Goal: Find specific page/section: Find specific page/section

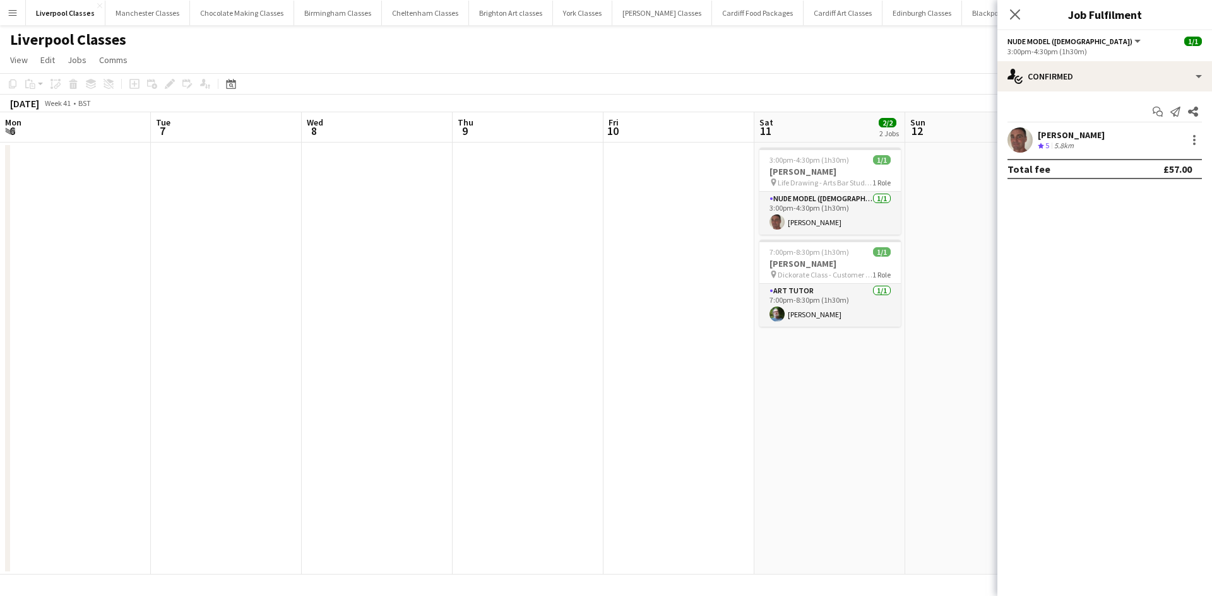
scroll to position [0, 434]
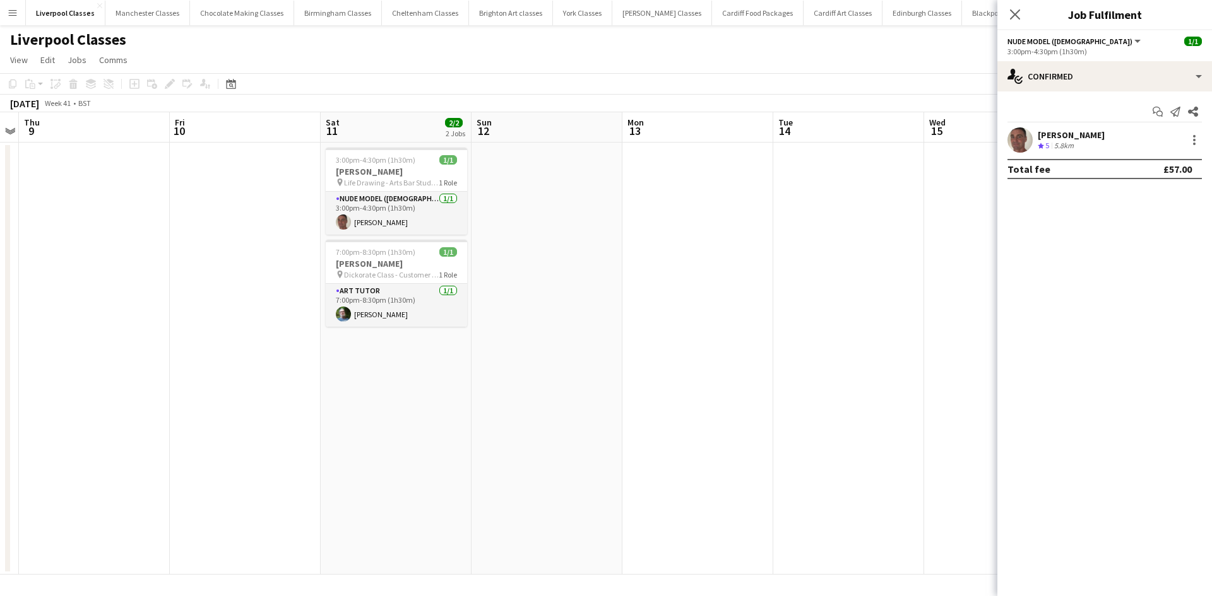
click at [20, 17] on button "Menu" at bounding box center [12, 12] width 25 height 25
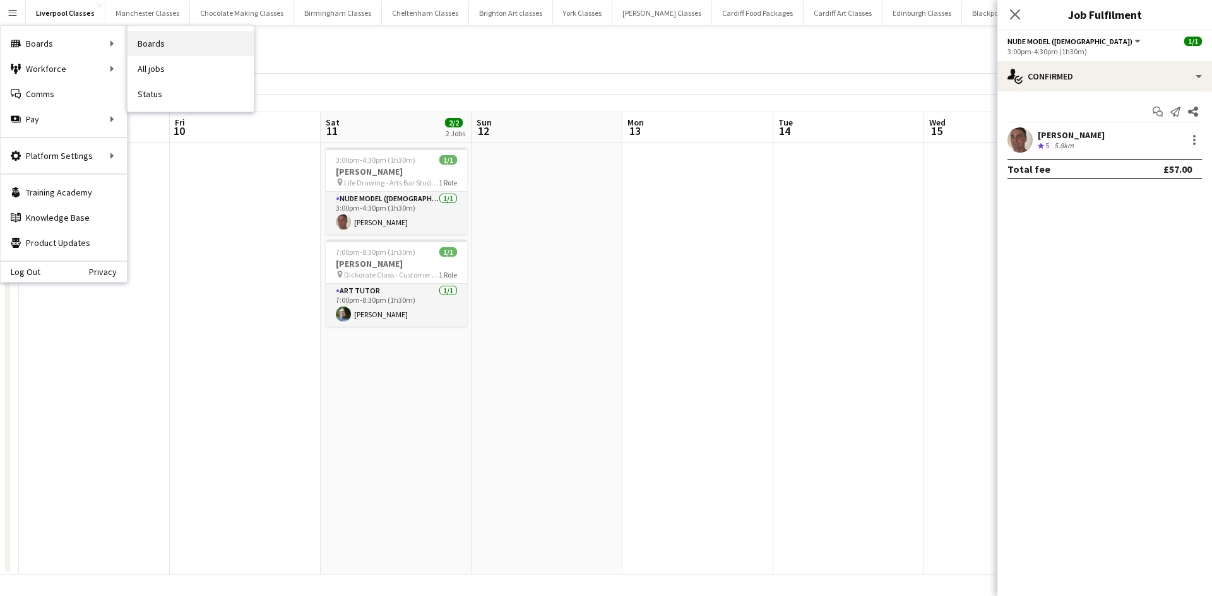
click at [157, 39] on link "Boards" at bounding box center [190, 43] width 126 height 25
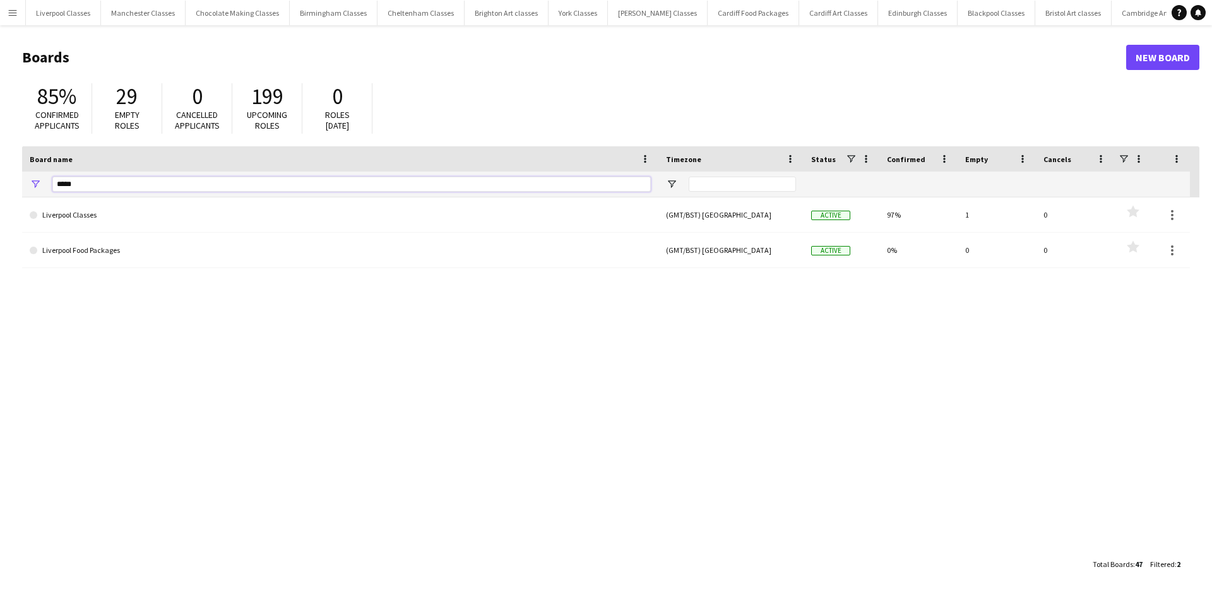
drag, startPoint x: 91, startPoint y: 189, endPoint x: 4, endPoint y: 185, distance: 87.2
click at [4, 185] on main "Boards New Board 85% Confirmed applicants 29 Empty roles 0 Cancelled applicants…" at bounding box center [606, 310] width 1212 height 570
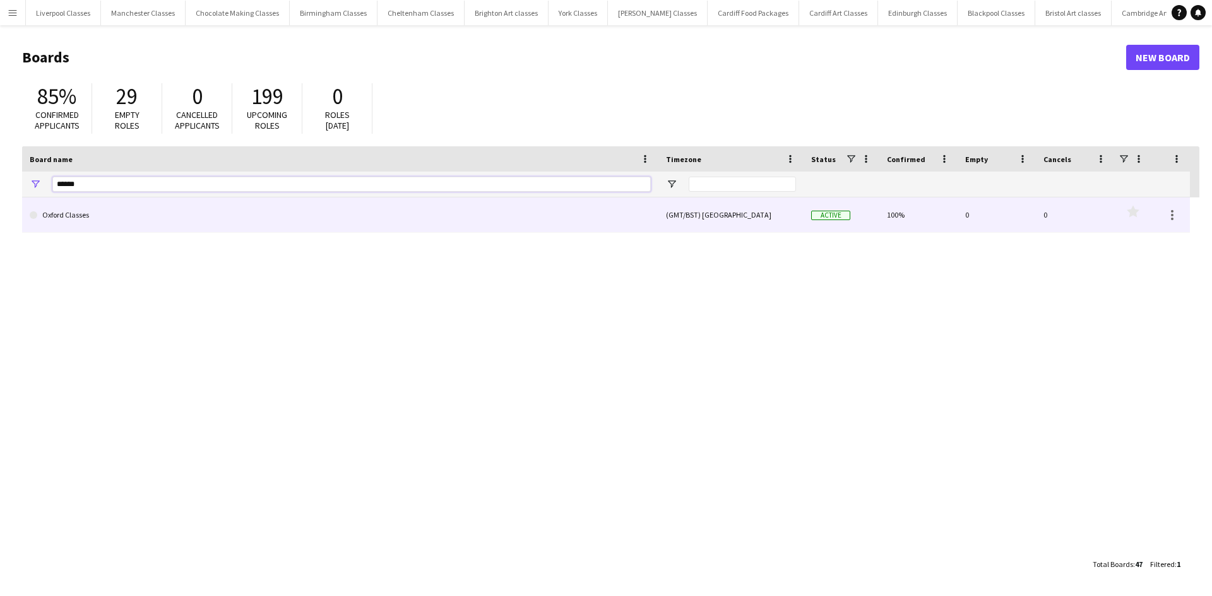
type input "******"
click at [42, 213] on link "Oxford Classes" at bounding box center [340, 215] width 621 height 35
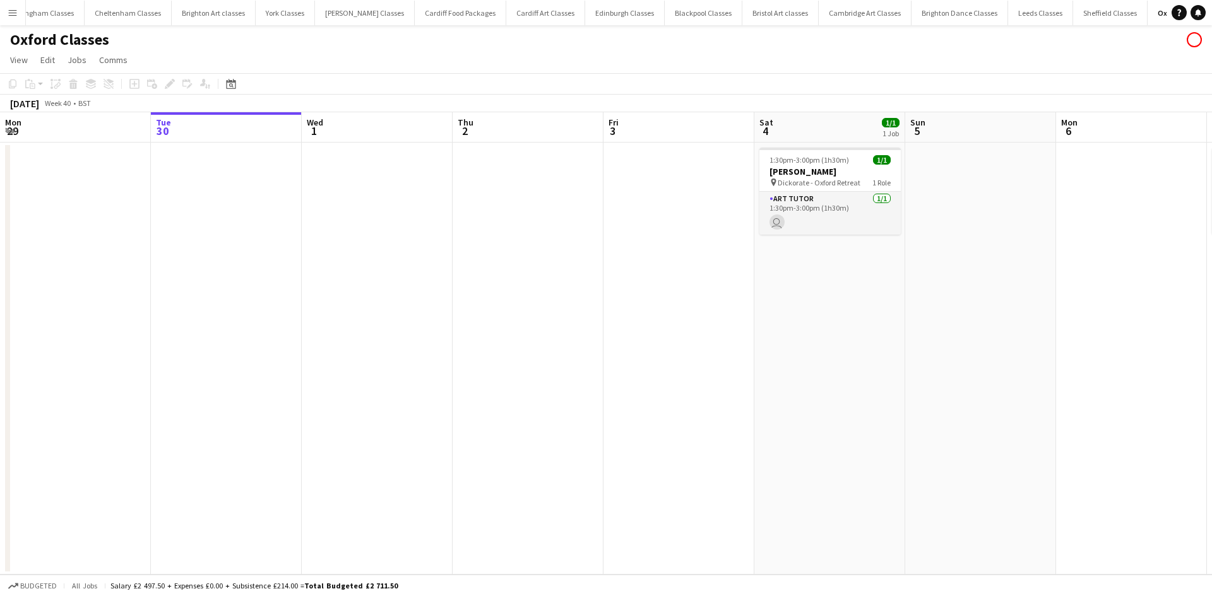
scroll to position [0, 293]
click at [237, 88] on div "Date picker" at bounding box center [230, 83] width 15 height 15
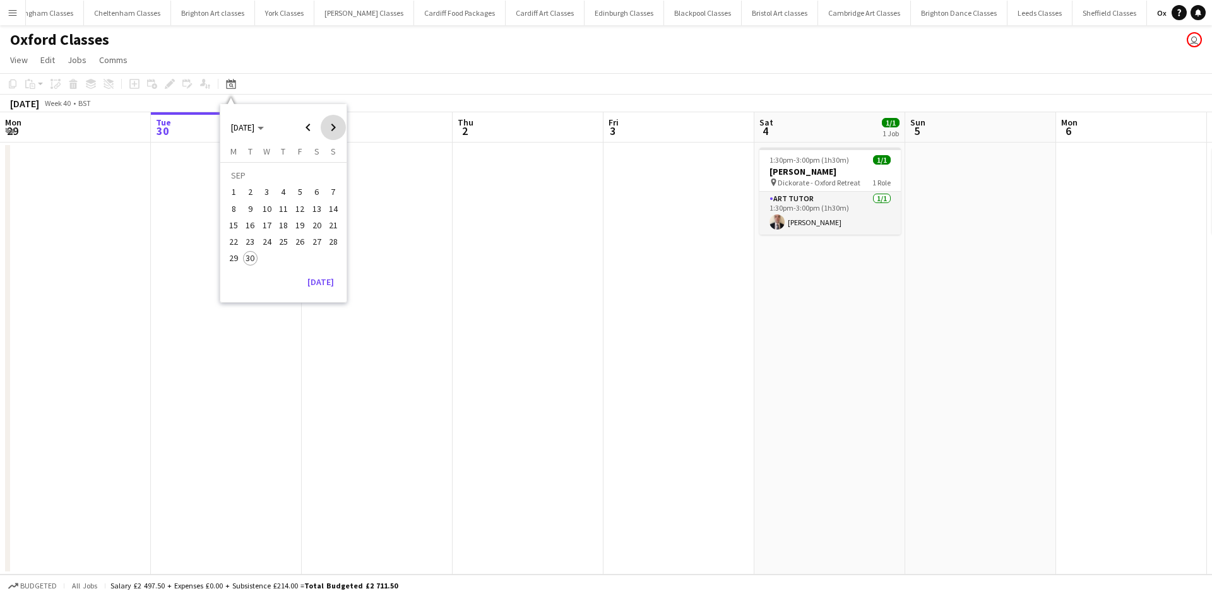
click at [329, 138] on span "Next month" at bounding box center [333, 127] width 25 height 25
click at [283, 201] on span "9" at bounding box center [283, 208] width 15 height 15
